Goal: Task Accomplishment & Management: Manage account settings

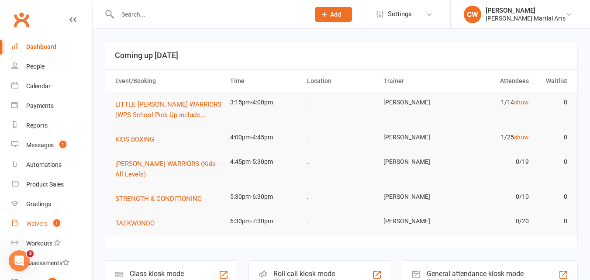
click at [35, 224] on div "Waivers" at bounding box center [36, 223] width 21 height 7
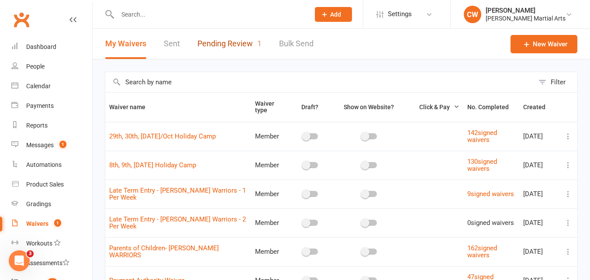
click at [226, 48] on link "Pending Review 1" at bounding box center [230, 44] width 64 height 30
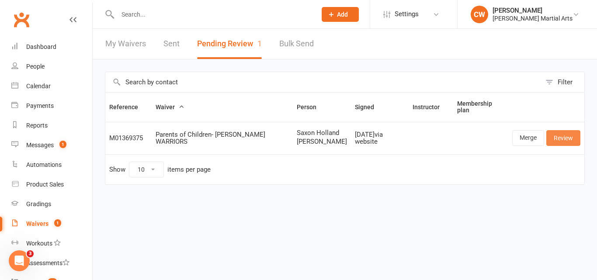
click at [559, 133] on link "Review" at bounding box center [563, 138] width 34 height 16
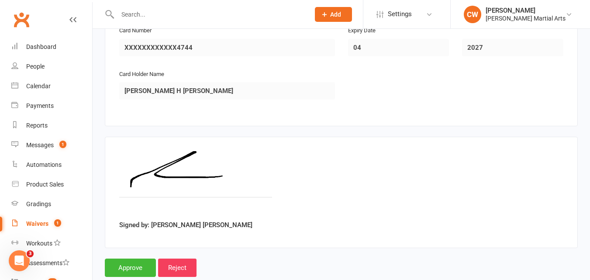
scroll to position [1770, 0]
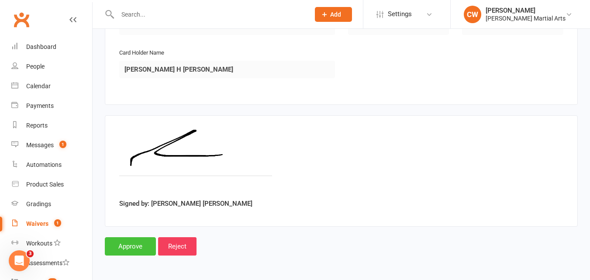
click at [141, 245] on input "Approve" at bounding box center [130, 246] width 51 height 18
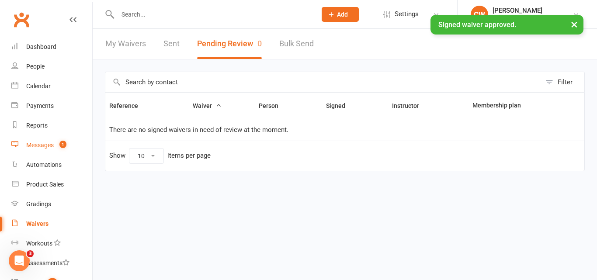
click at [46, 146] on div "Messages" at bounding box center [40, 145] width 28 height 7
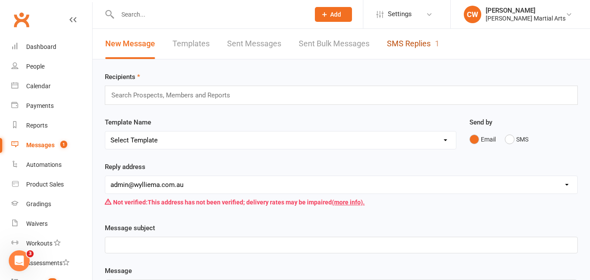
click at [426, 46] on link "SMS Replies 1" at bounding box center [413, 44] width 52 height 30
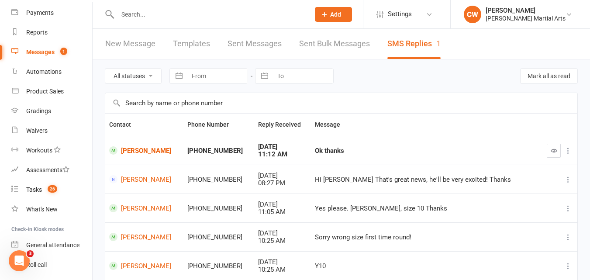
scroll to position [94, 0]
click at [48, 183] on link "Tasks 26" at bounding box center [51, 189] width 81 height 20
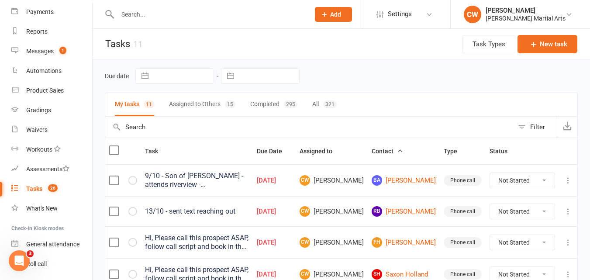
click at [202, 179] on div "9/10 - Son of Chris - attends riverview - 11 yrs old. trialling kickboxing mond…" at bounding box center [197, 180] width 104 height 17
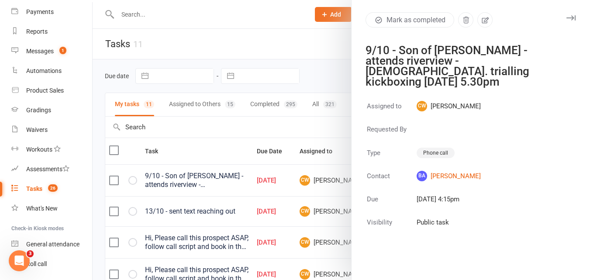
click at [481, 28] on div "Mark as completed 9/10 - Son of Chris - attends riverview - 11 yrs old. trialli…" at bounding box center [471, 49] width 239 height 75
click at [482, 24] on button "button" at bounding box center [485, 19] width 15 height 15
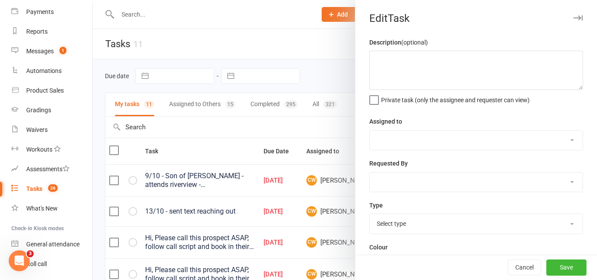
type textarea "9/10 - Son of Chris - attends riverview - 11 yrs old. trialling kickboxing mond…"
select select "46356"
type input "09 Oct 2025"
type input "4:15pm"
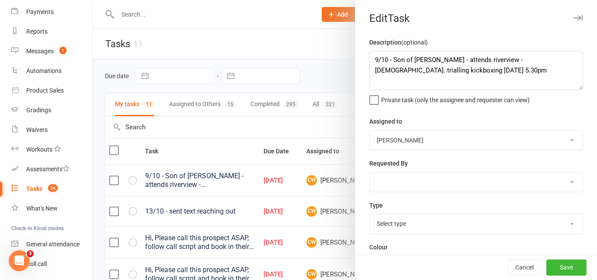
select select "23291"
drag, startPoint x: 468, startPoint y: 82, endPoint x: 414, endPoint y: 59, distance: 59.1
click at [414, 59] on textarea "9/10 - Son of Chris - attends riverview - 11 yrs old. trialling kickboxing mond…" at bounding box center [476, 70] width 214 height 39
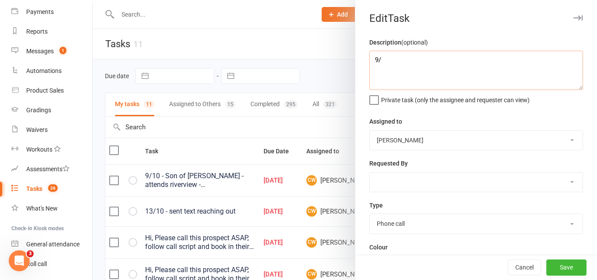
type textarea "9"
paste textarea "14/10 - loved his trial session - 10 pack of classes sent"
type textarea "14/10 - loved his trial session - 10 pack of classes sent"
click at [553, 273] on button "Save" at bounding box center [566, 268] width 40 height 16
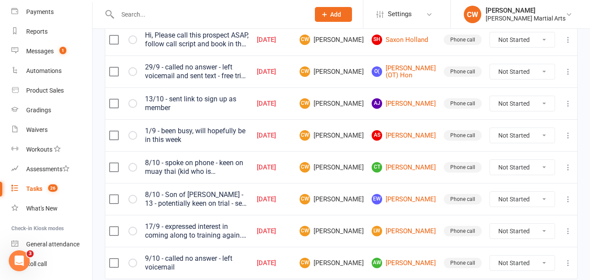
scroll to position [271, 0]
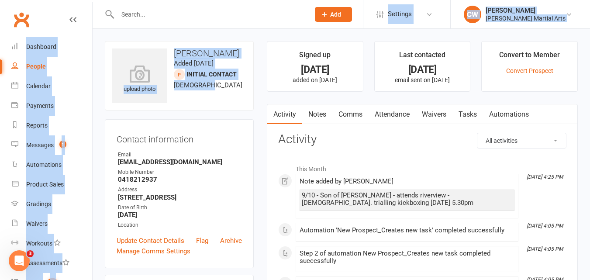
drag, startPoint x: 203, startPoint y: 86, endPoint x: 387, endPoint y: 15, distance: 197.2
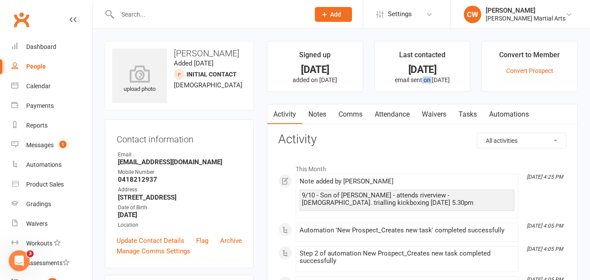
drag, startPoint x: 428, startPoint y: 80, endPoint x: 417, endPoint y: 79, distance: 10.6
click at [417, 79] on p "email sent on 8 Oct 2025" at bounding box center [423, 79] width 80 height 7
drag, startPoint x: 523, startPoint y: 83, endPoint x: 559, endPoint y: 66, distance: 39.7
click at [559, 66] on li "Convert to Member Convert Prospect" at bounding box center [530, 66] width 97 height 51
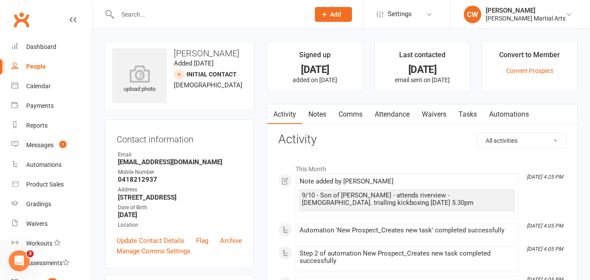
click at [522, 48] on li "Convert to Member Convert Prospect" at bounding box center [530, 66] width 97 height 51
drag, startPoint x: 522, startPoint y: 48, endPoint x: 492, endPoint y: 49, distance: 29.7
click at [492, 49] on li "Convert to Member Convert Prospect" at bounding box center [530, 66] width 97 height 51
click at [538, 55] on div "Convert to Member" at bounding box center [530, 57] width 61 height 16
drag, startPoint x: 569, startPoint y: 61, endPoint x: 516, endPoint y: 122, distance: 80.9
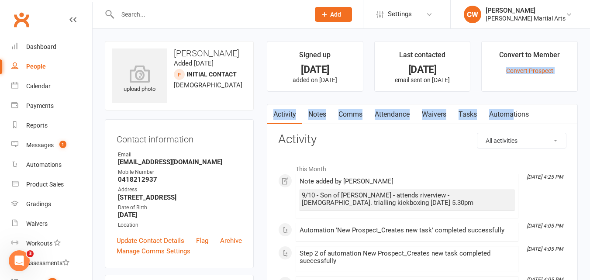
click at [572, 74] on li "Convert to Member Convert Prospect" at bounding box center [530, 66] width 97 height 51
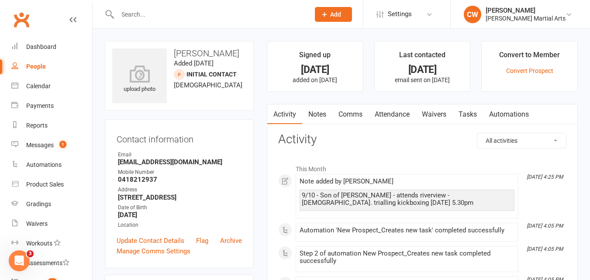
click at [321, 114] on link "Notes" at bounding box center [317, 114] width 30 height 20
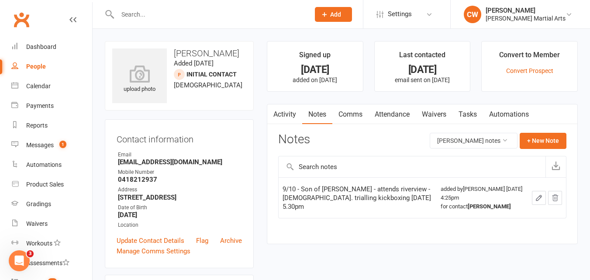
click at [550, 149] on div "Notes Benjamin Arnett's notes + New Note" at bounding box center [422, 144] width 288 height 23
click at [549, 149] on button "+ New Note" at bounding box center [543, 141] width 47 height 16
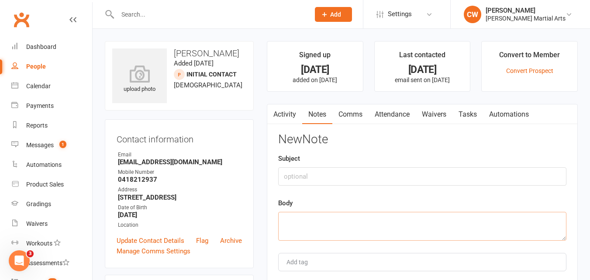
click at [316, 233] on textarea at bounding box center [422, 226] width 288 height 29
drag, startPoint x: 462, startPoint y: 223, endPoint x: 18, endPoint y: 275, distance: 446.7
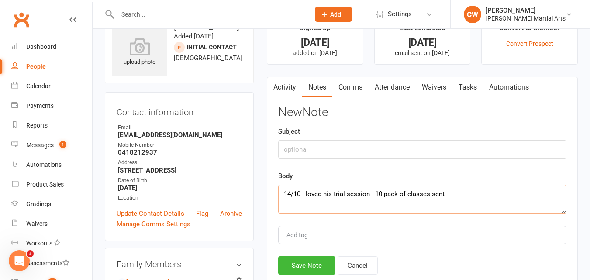
type textarea "14/10 - loved his trial session - 10 pack of classes sent"
click at [421, 228] on div "Add tag" at bounding box center [422, 235] width 288 height 18
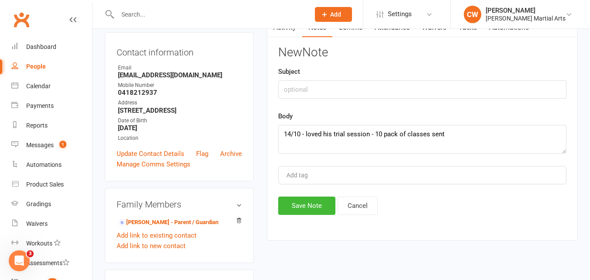
scroll to position [95, 0]
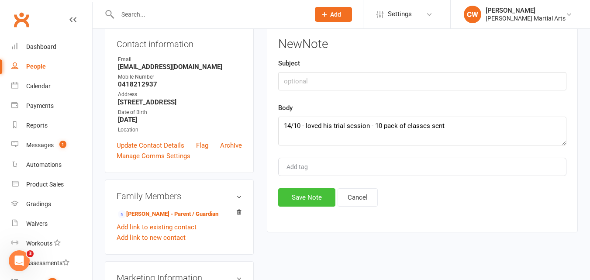
click at [304, 199] on button "Save Note" at bounding box center [306, 197] width 57 height 18
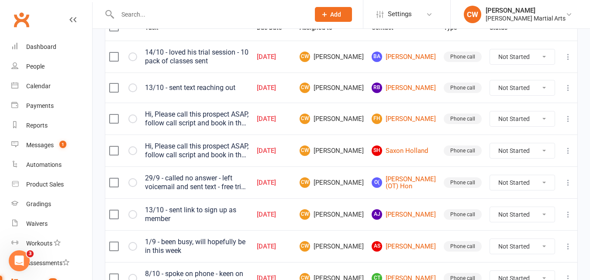
click at [568, 121] on icon at bounding box center [568, 119] width 9 height 9
click at [504, 173] on link "Delete" at bounding box center [523, 170] width 87 height 17
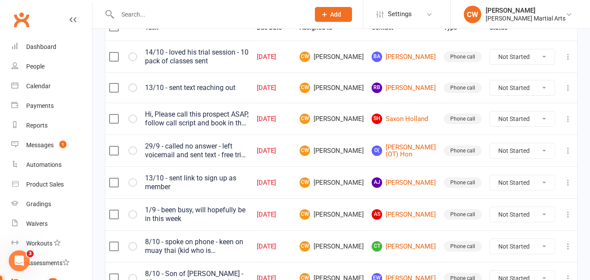
click at [569, 117] on icon at bounding box center [568, 119] width 9 height 9
click at [520, 163] on link "Delete" at bounding box center [523, 170] width 87 height 17
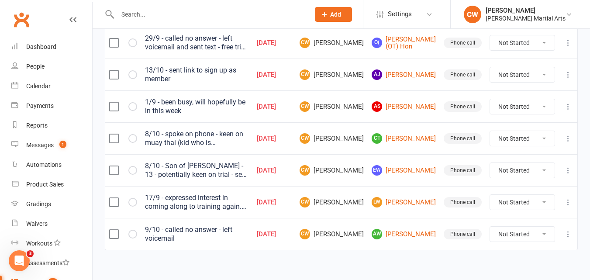
scroll to position [208, 0]
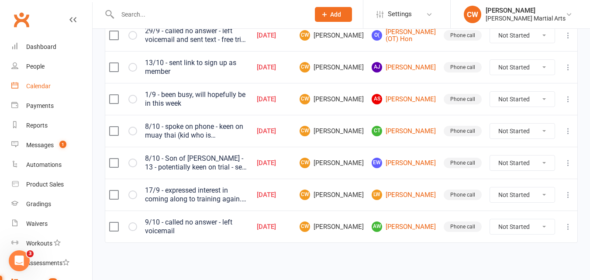
click at [39, 84] on div "Calendar" at bounding box center [38, 86] width 24 height 7
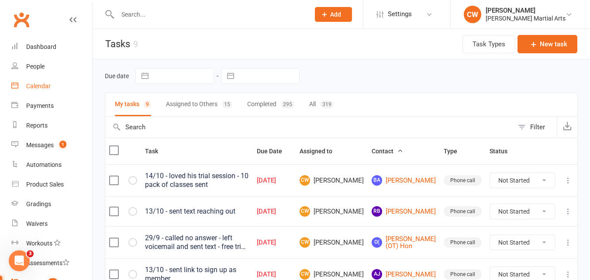
click at [47, 81] on link "Calendar" at bounding box center [51, 86] width 81 height 20
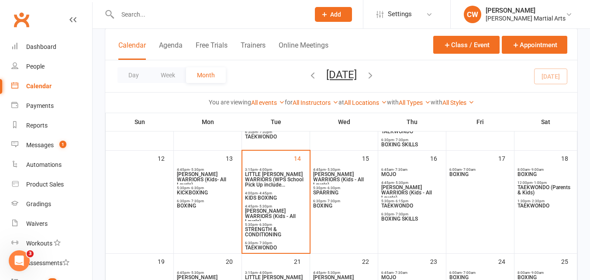
scroll to position [230, 0]
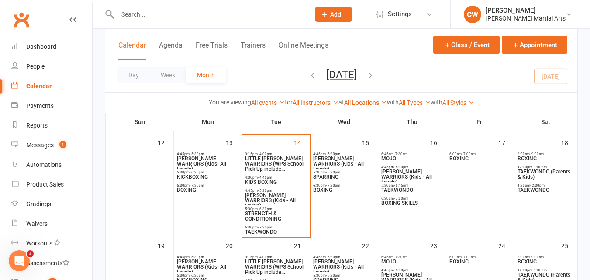
click at [178, 189] on span "BOXING" at bounding box center [208, 190] width 63 height 5
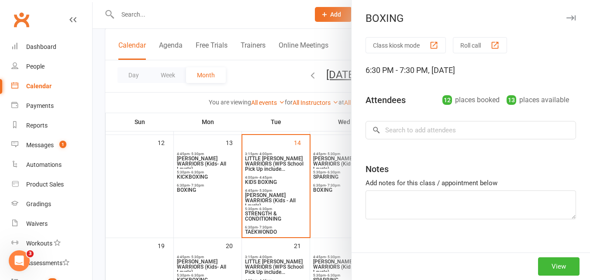
click at [455, 98] on div "12 places booked" at bounding box center [471, 100] width 57 height 12
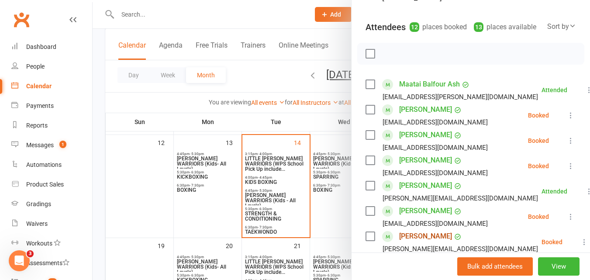
scroll to position [0, 0]
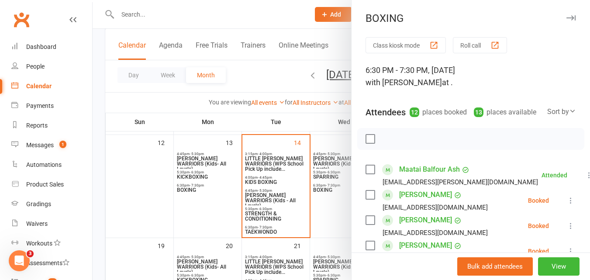
click at [270, 31] on div at bounding box center [342, 140] width 498 height 280
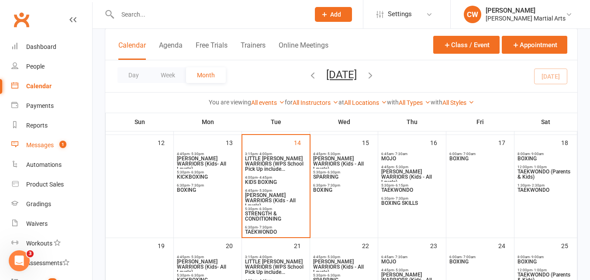
click at [57, 146] on count-badge "1" at bounding box center [60, 145] width 11 height 7
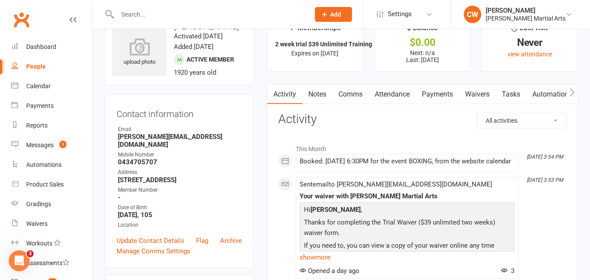
scroll to position [25, 0]
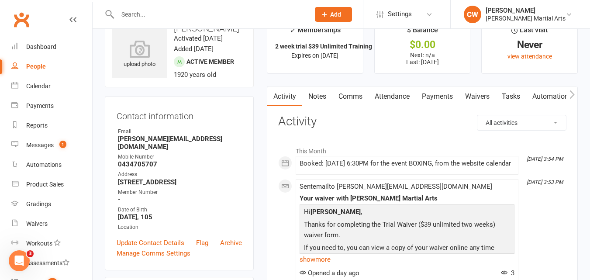
click at [455, 90] on link "Payments" at bounding box center [437, 97] width 43 height 20
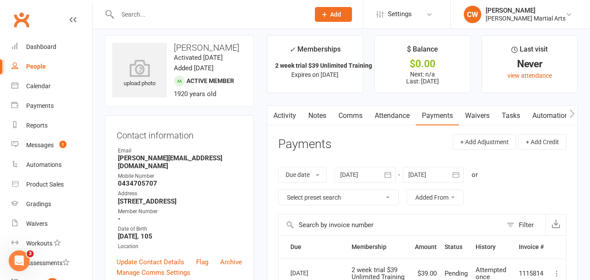
scroll to position [3, 0]
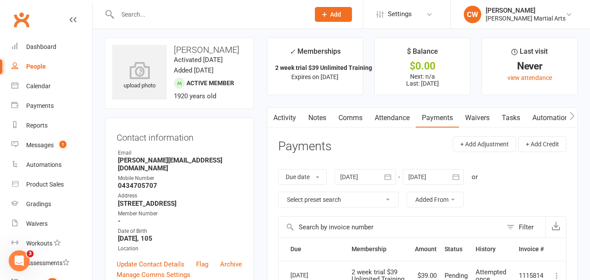
click at [188, 17] on input "text" at bounding box center [209, 14] width 189 height 12
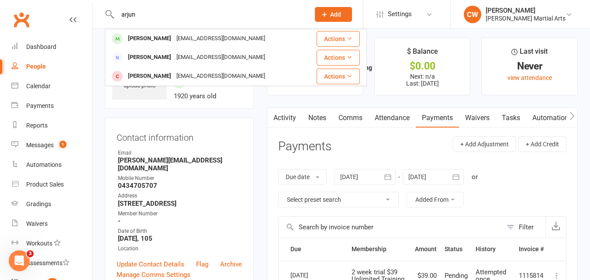
type input "arjun"
click at [174, 32] on div "[PERSON_NAME]" at bounding box center [149, 38] width 49 height 13
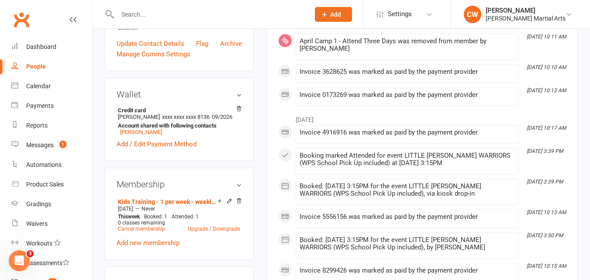
scroll to position [250, 0]
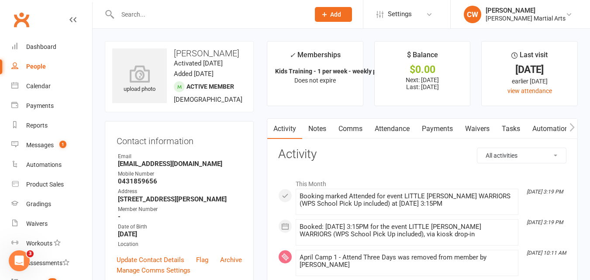
click at [448, 126] on link "Payments" at bounding box center [437, 129] width 43 height 20
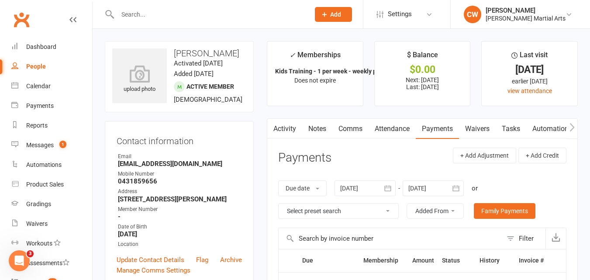
click at [16, 22] on link "Clubworx" at bounding box center [21, 20] width 22 height 22
